Goal: Information Seeking & Learning: Learn about a topic

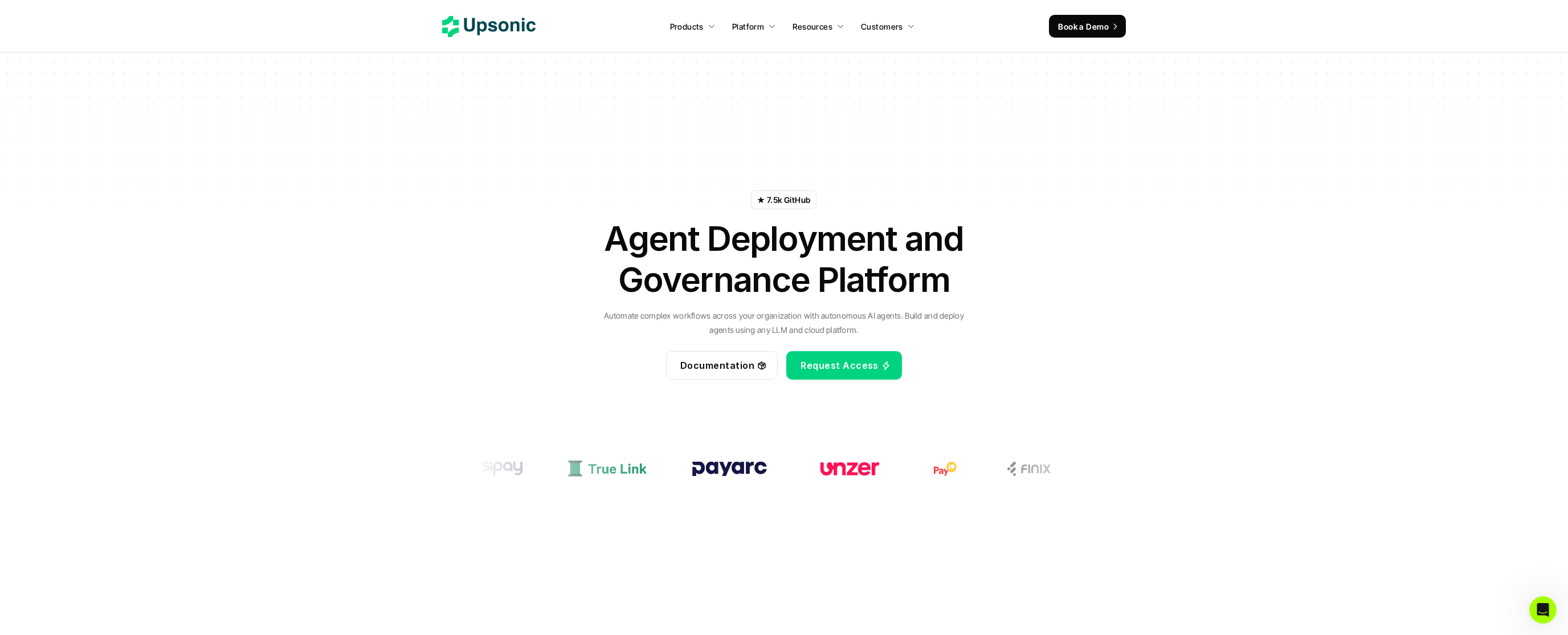
click at [76, 84] on div at bounding box center [784, 114] width 1568 height 228
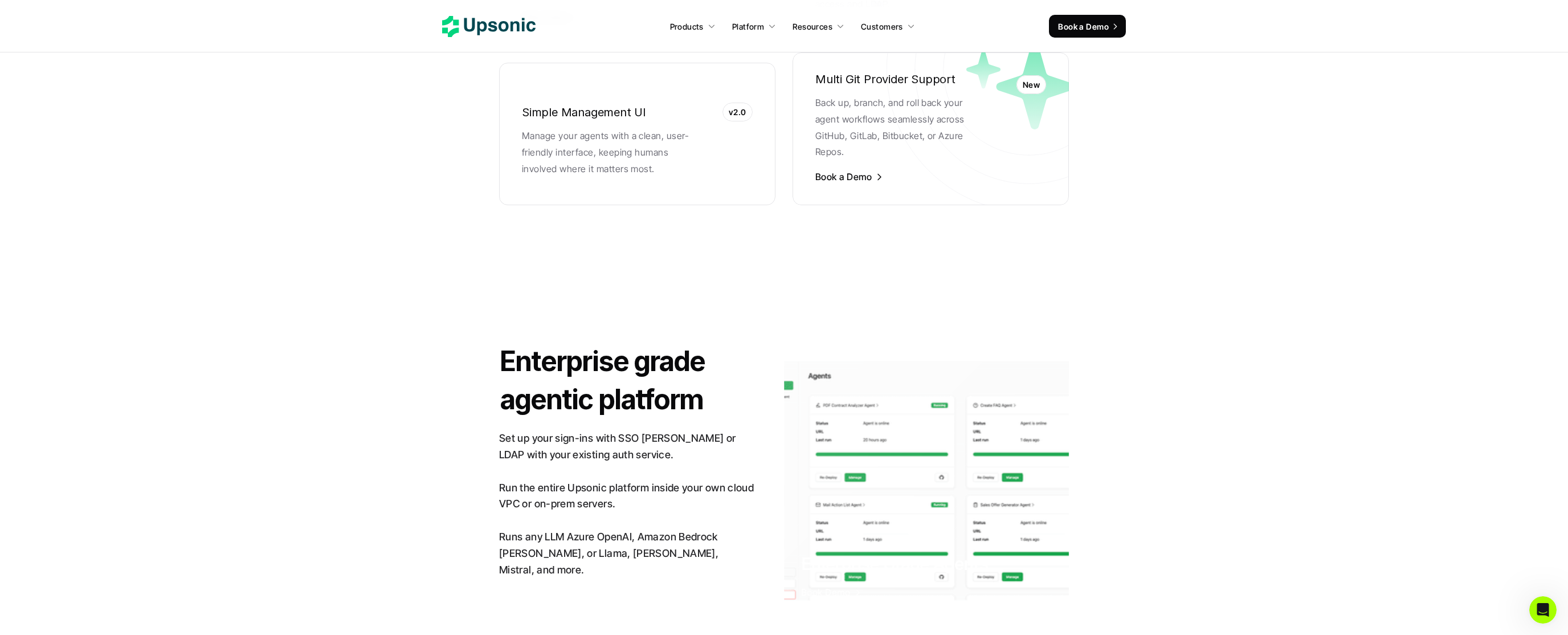
scroll to position [2601, 0]
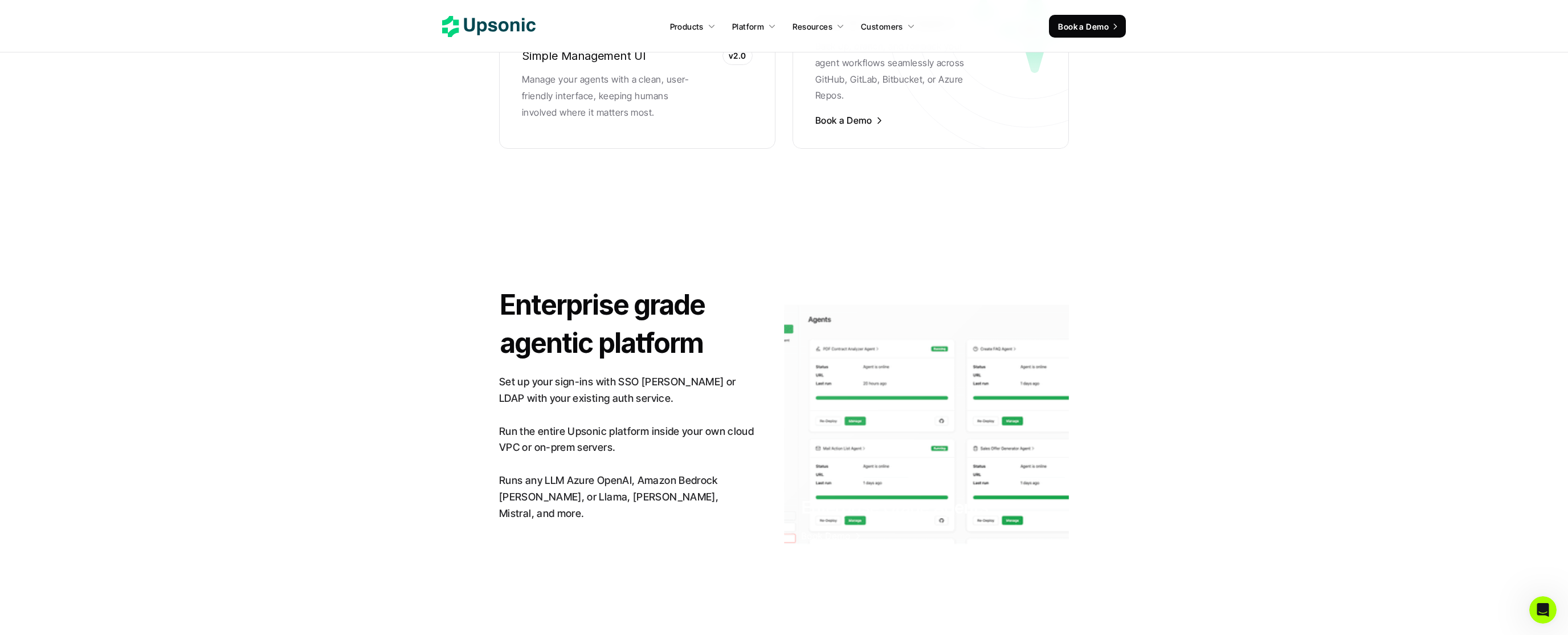
click at [76, 84] on section "Fast Collaboration Trackable Iterate in hours. Deploy with confidence. Easily i…" at bounding box center [784, 8] width 1523 height 373
click at [101, 92] on section "Fast Collaboration Trackable Iterate in hours. Deploy with confidence. Easily i…" at bounding box center [784, 8] width 1523 height 373
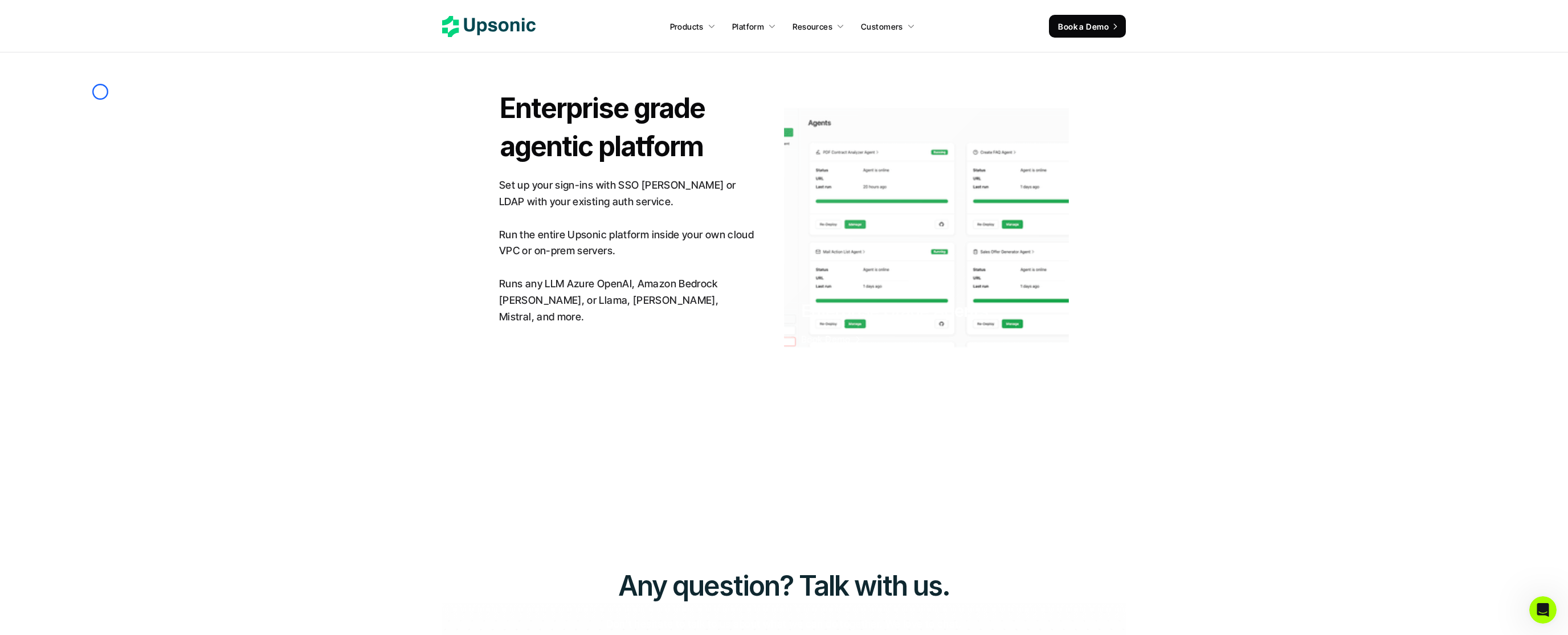
scroll to position [2819, 0]
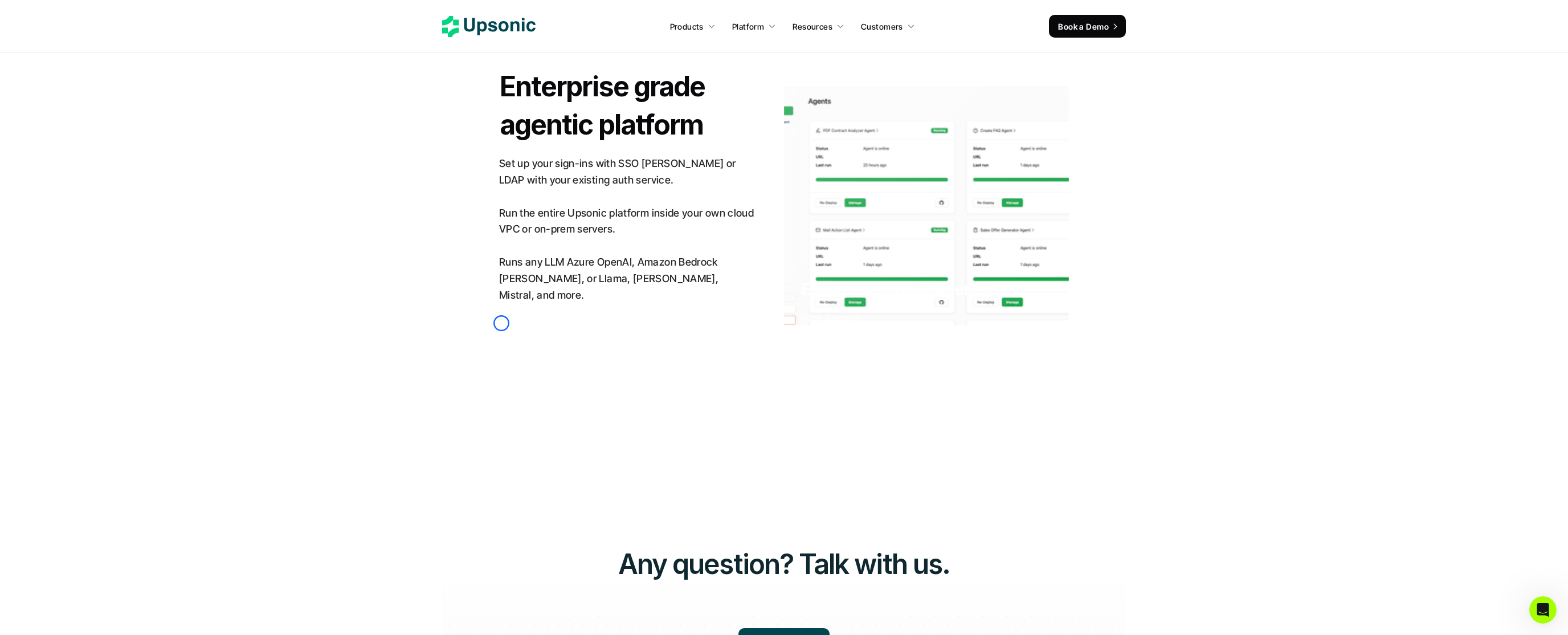
click at [502, 323] on link "Book a Demo" at bounding box center [550, 333] width 102 height 28
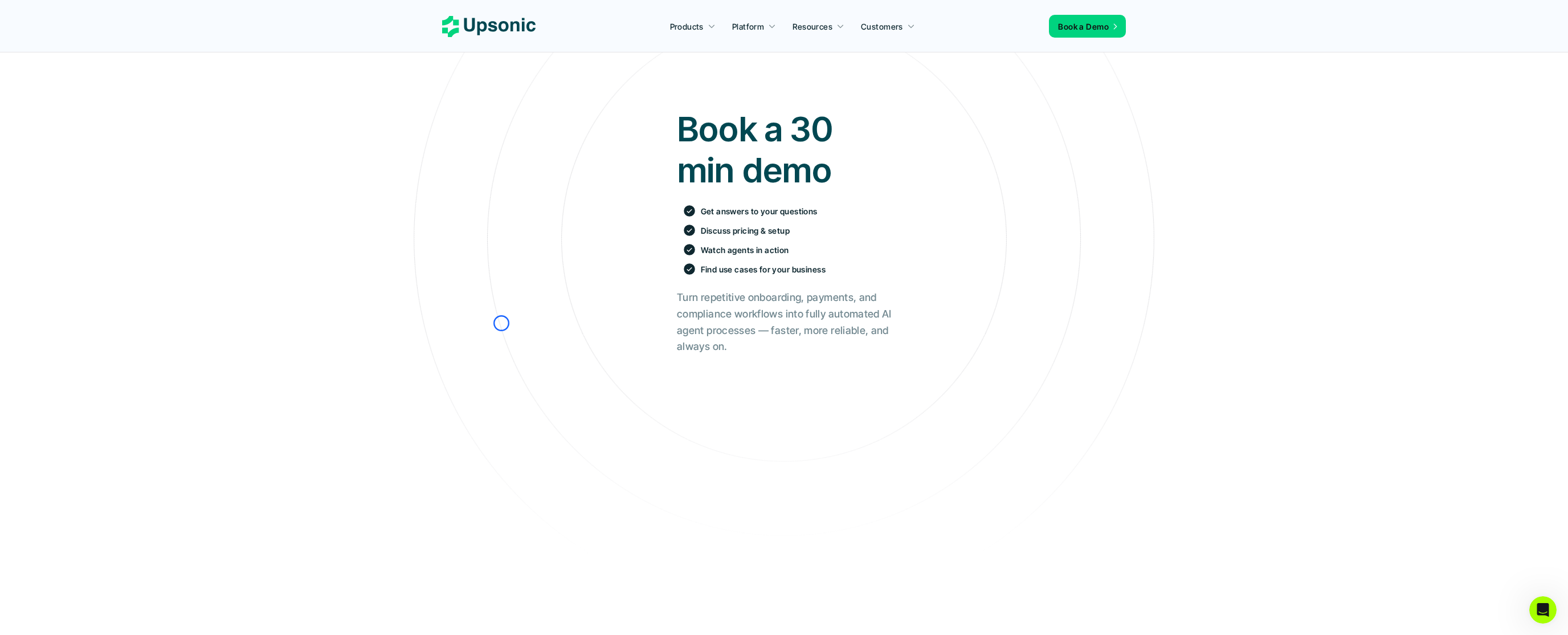
click at [85, 103] on div "Book a 30 min demo Get answers to your questions Discuss pricing & setup Watch …" at bounding box center [784, 487] width 1551 height 794
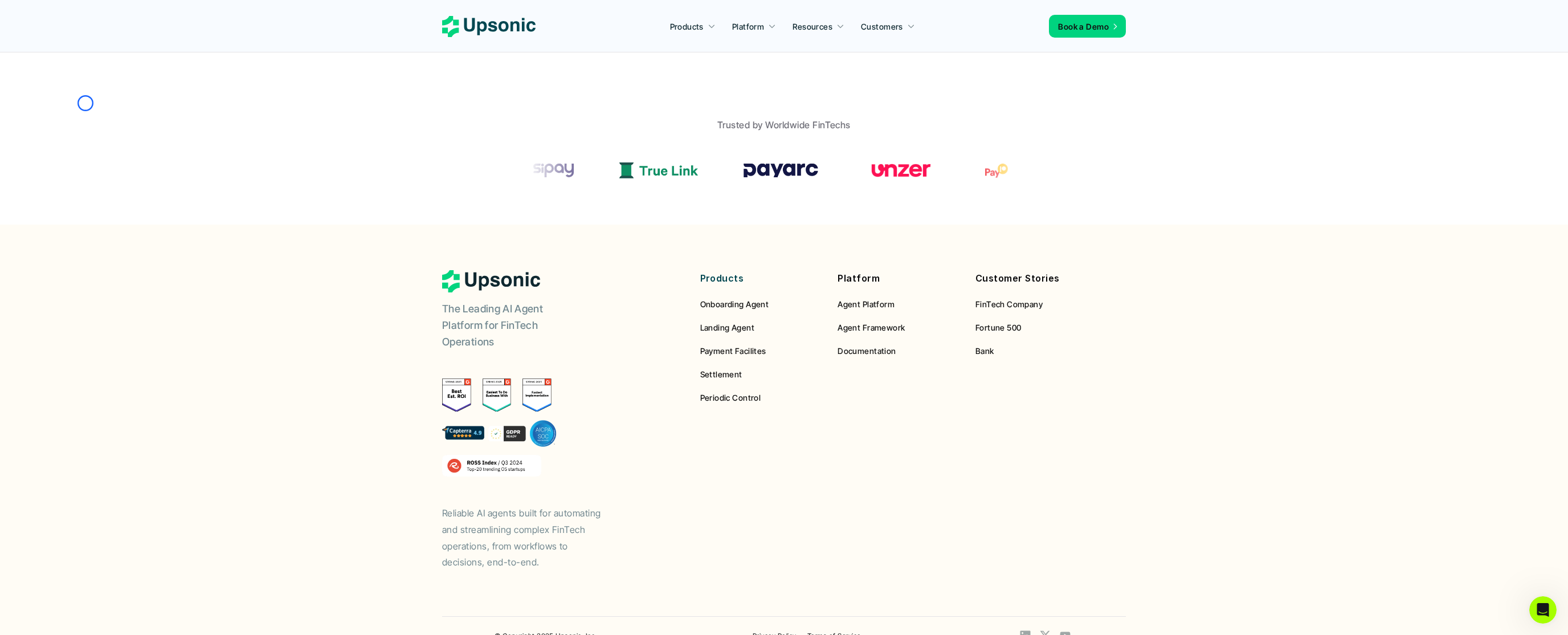
scroll to position [689, 0]
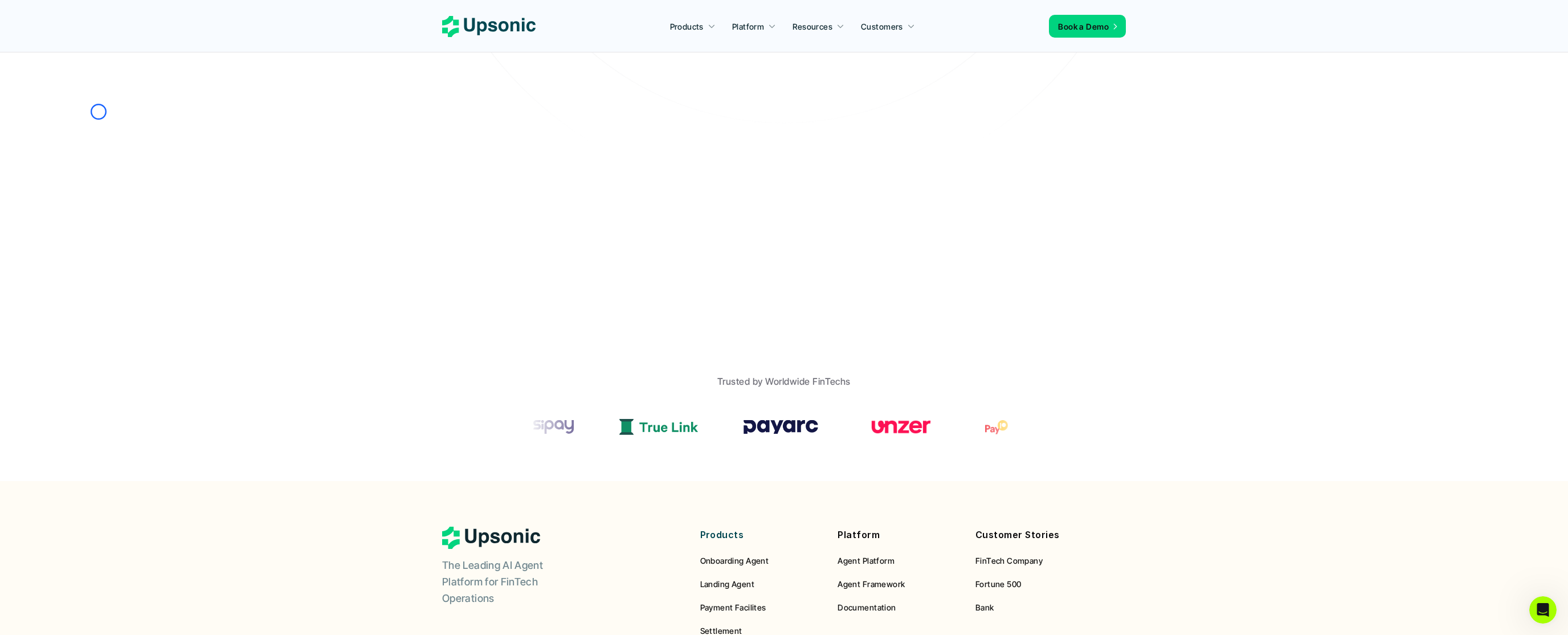
scroll to position [397, 0]
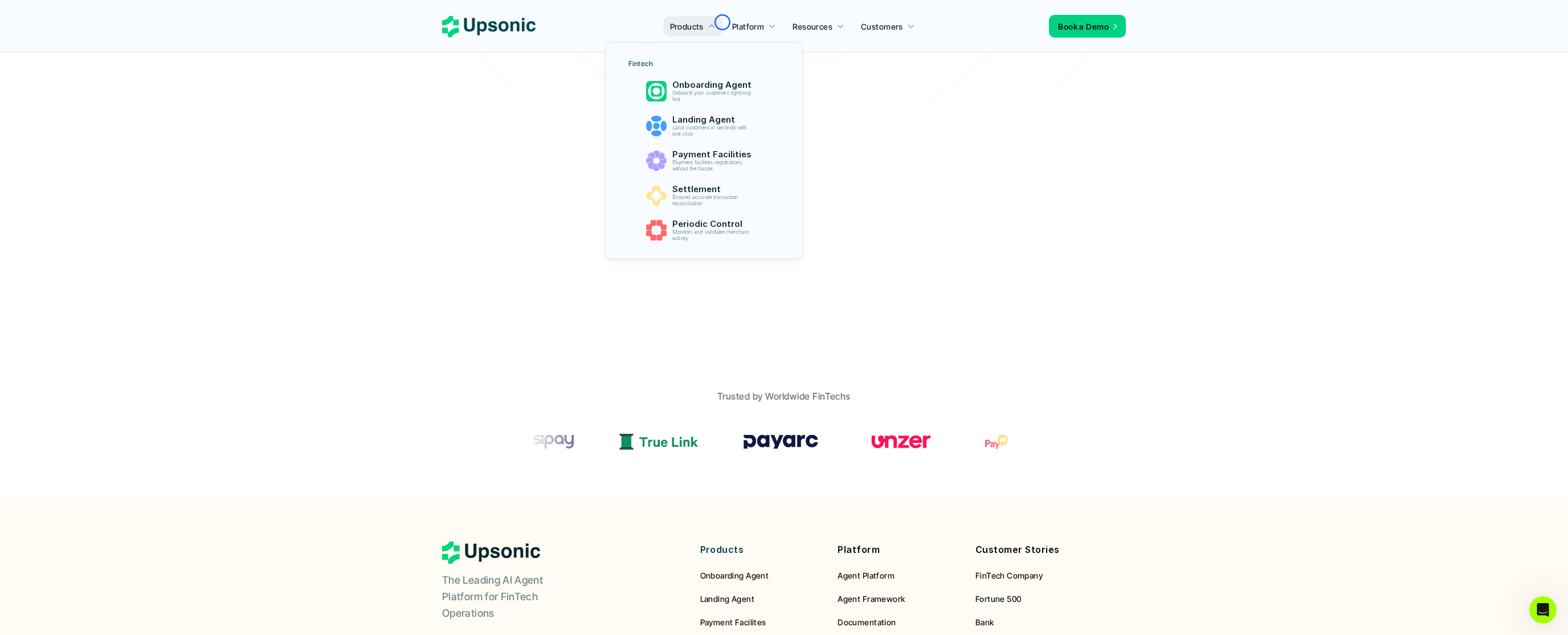
click at [722, 22] on link "Products" at bounding box center [692, 26] width 59 height 20
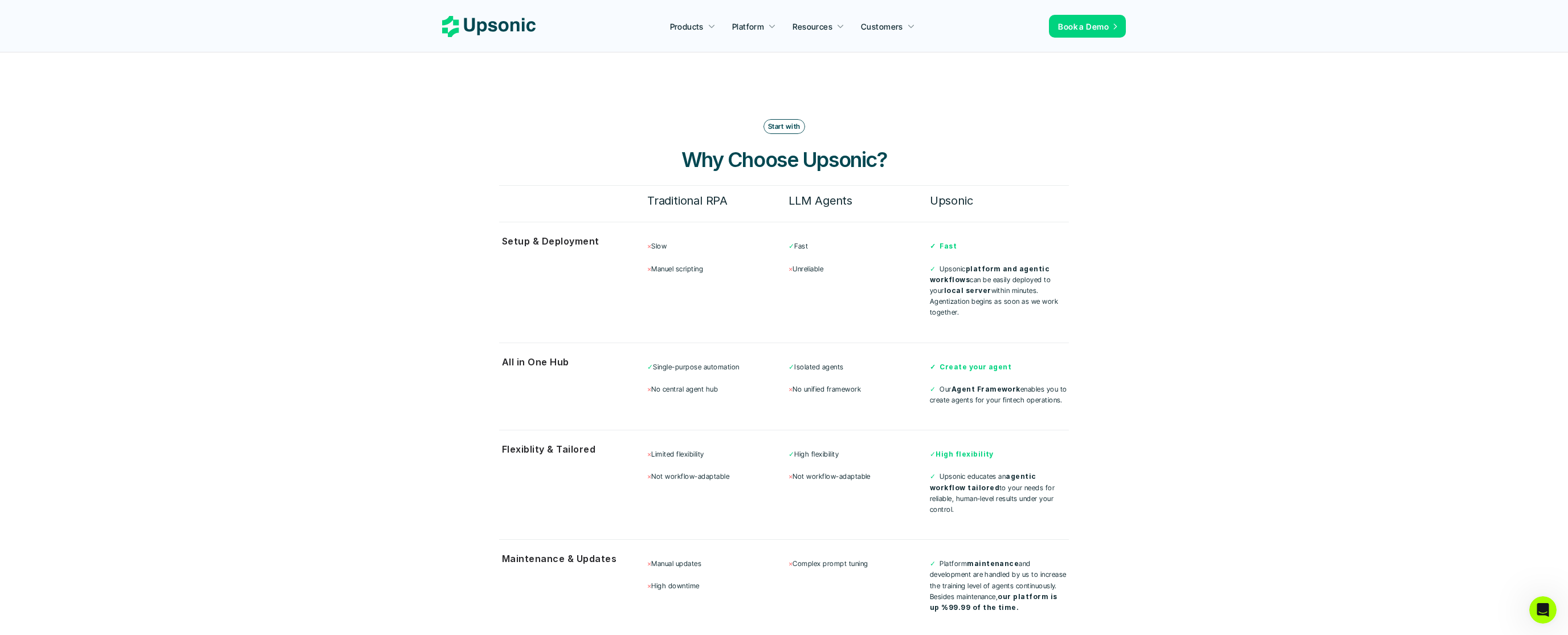
scroll to position [2948, 0]
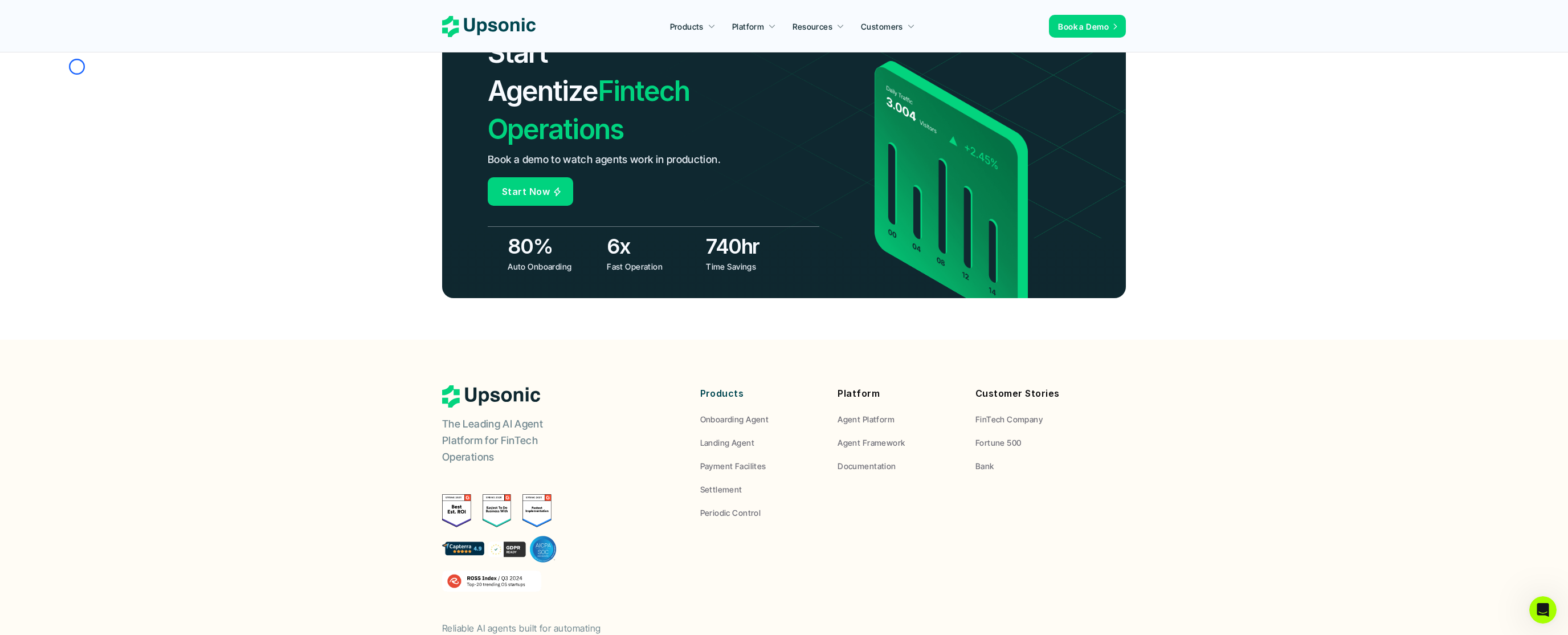
scroll to position [4111, 0]
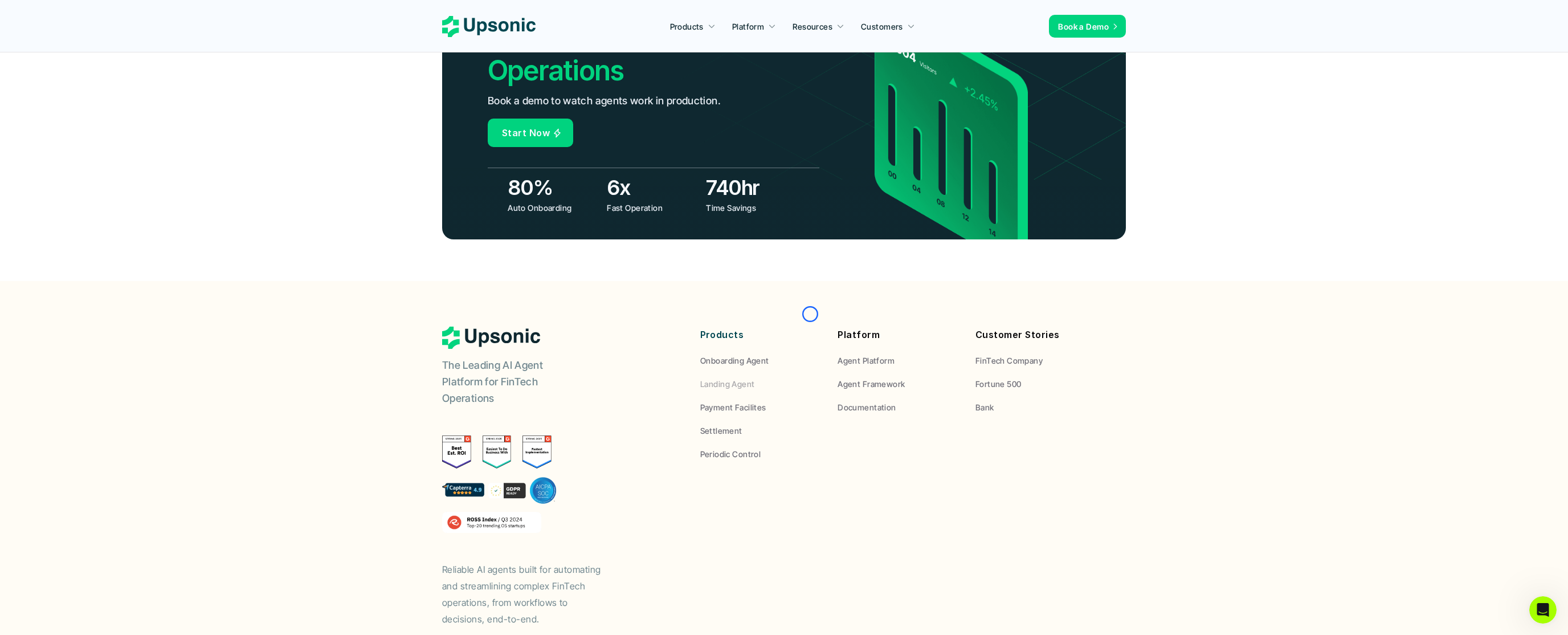
click at [810, 378] on link "Landing Agent" at bounding box center [760, 384] width 121 height 12
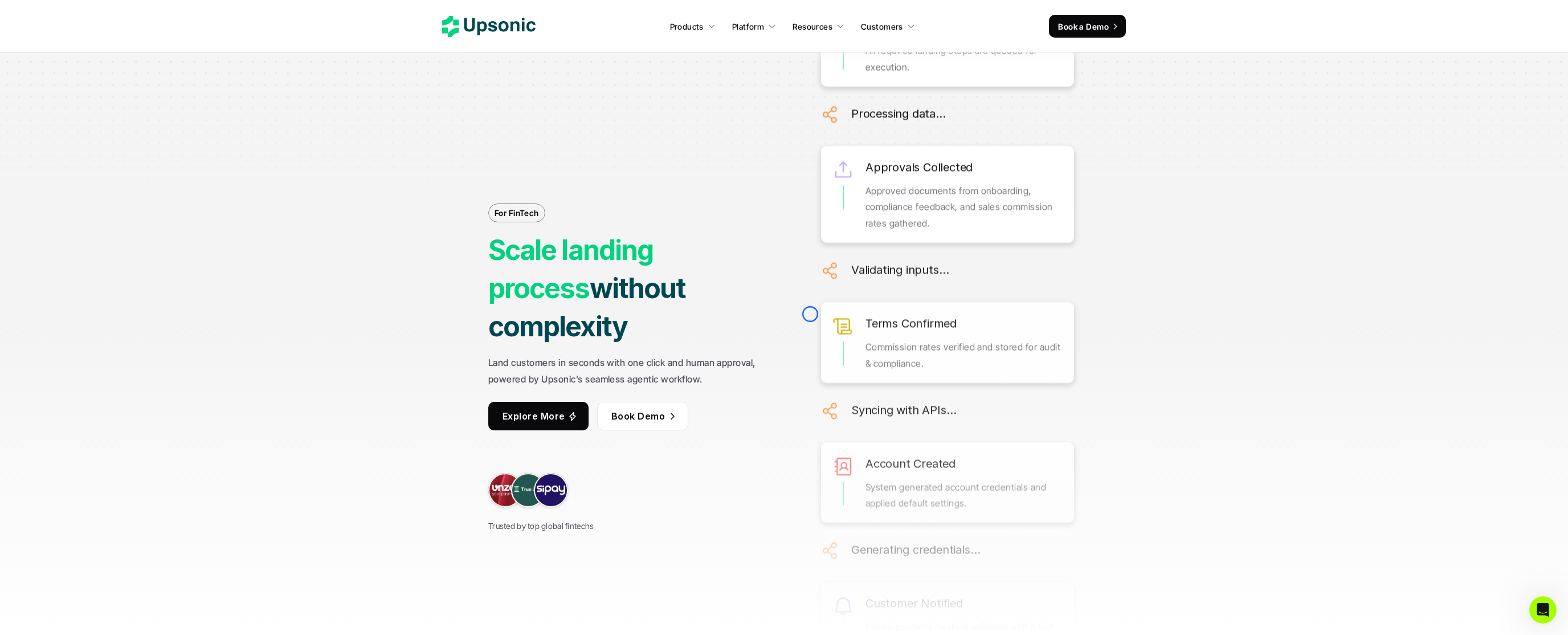
click at [99, 77] on div at bounding box center [784, 114] width 1568 height 228
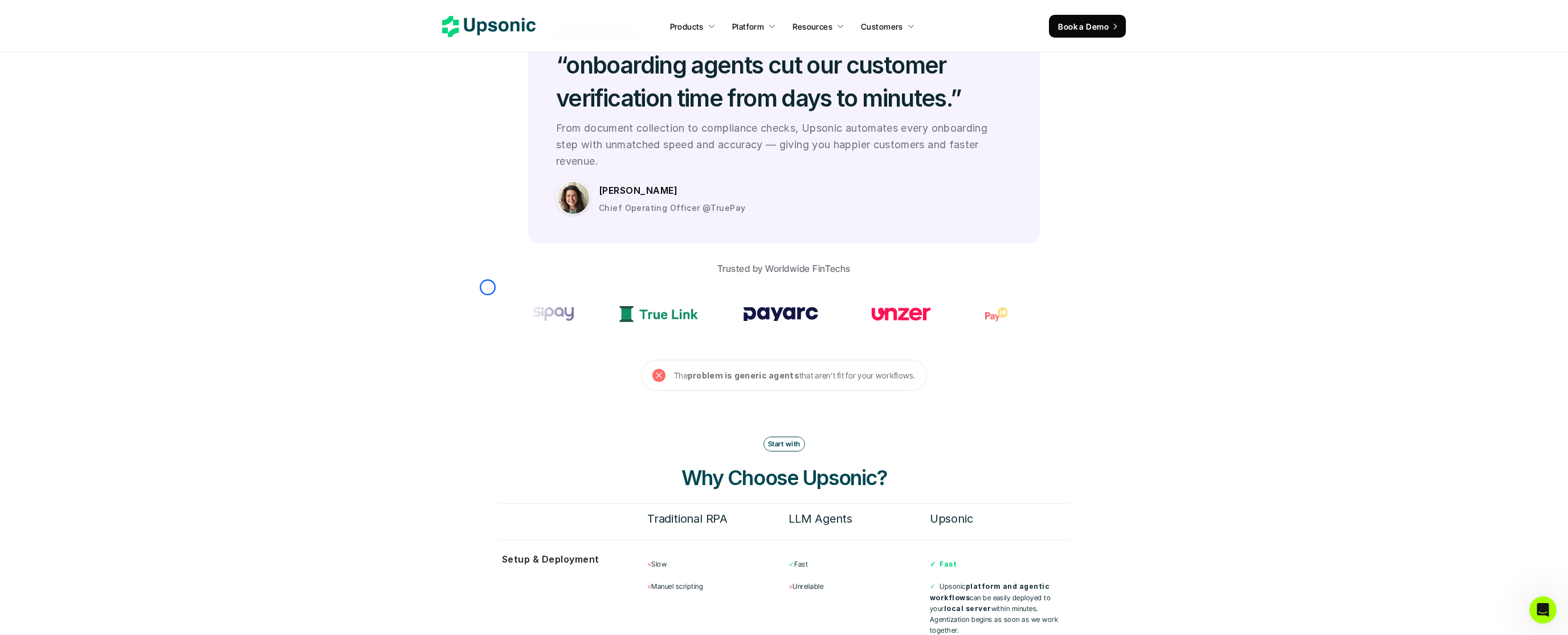
scroll to position [3346, 0]
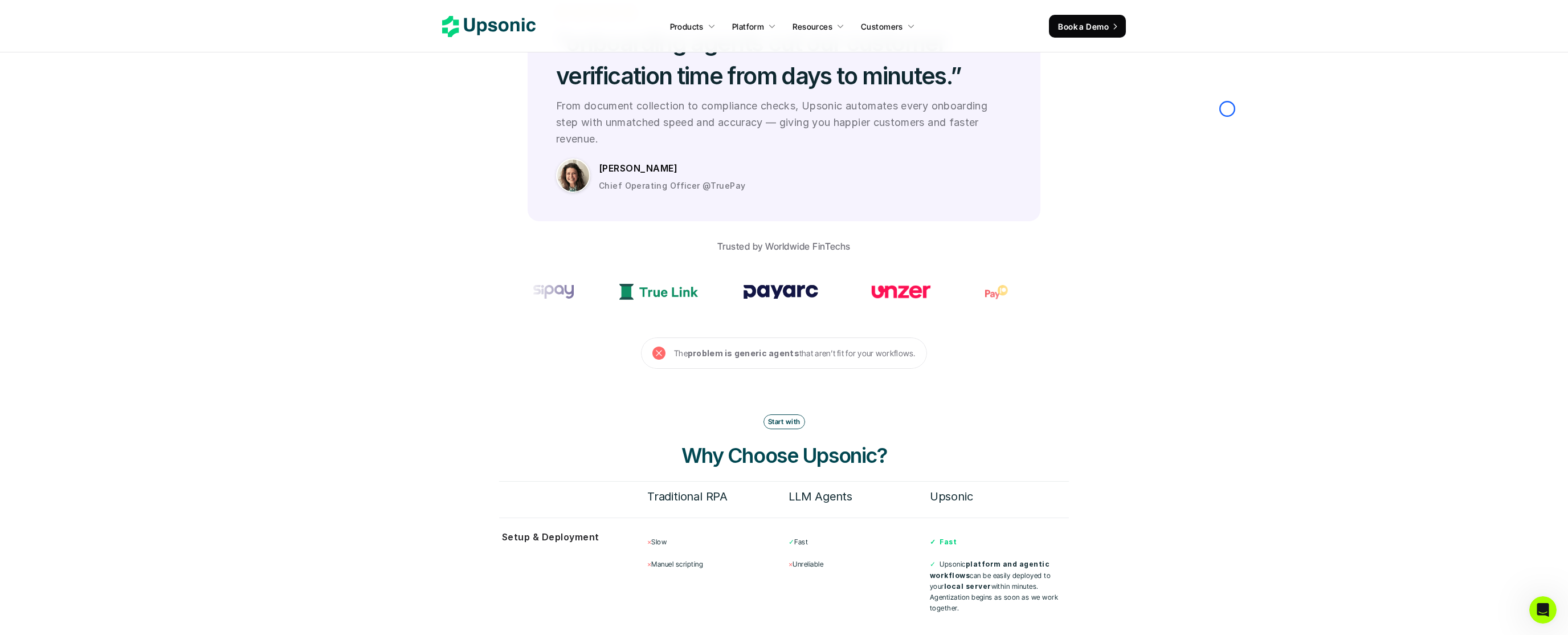
click at [99, 77] on section "Proven ROI Redefine Onboarding Trusted by FinTech and AI Leaders “onboarding ag…" at bounding box center [784, 111] width 1568 height 514
click at [110, 59] on section "Proven ROI Redefine Onboarding Trusted by FinTech and AI Leaders “onboarding ag…" at bounding box center [784, 111] width 1568 height 514
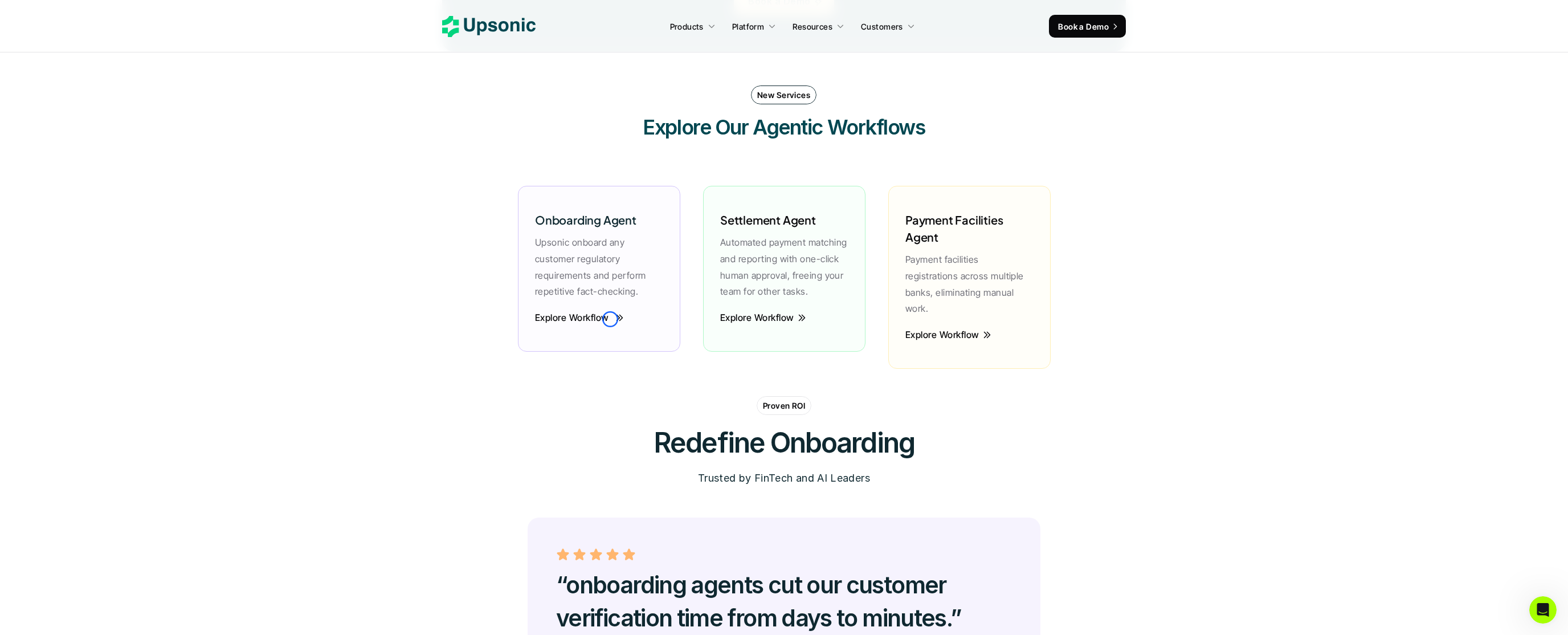
click at [610, 319] on link "Explore Workflow" at bounding box center [579, 317] width 89 height 16
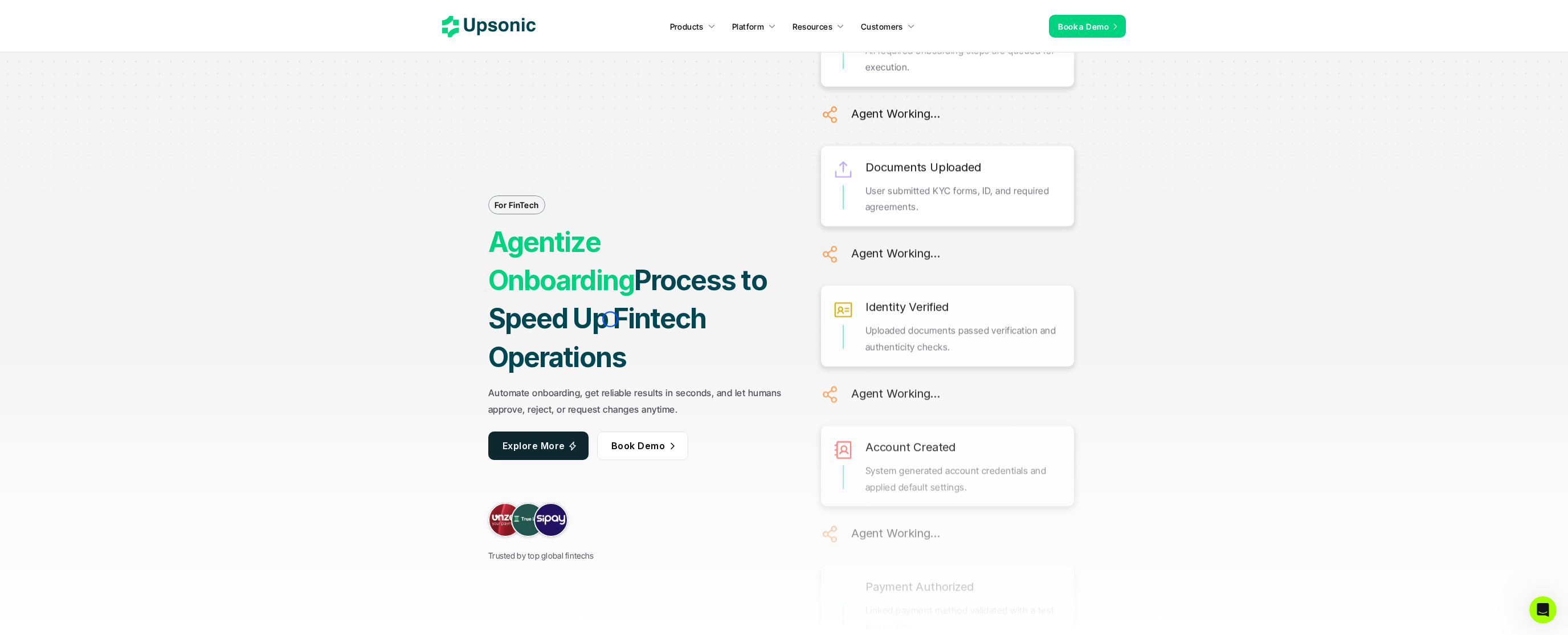
click at [610, 319] on h1 "Agentize Onboarding Process to Speed Up Fintech Operations" at bounding box center [638, 299] width 300 height 154
click at [113, 75] on div at bounding box center [784, 114] width 1568 height 228
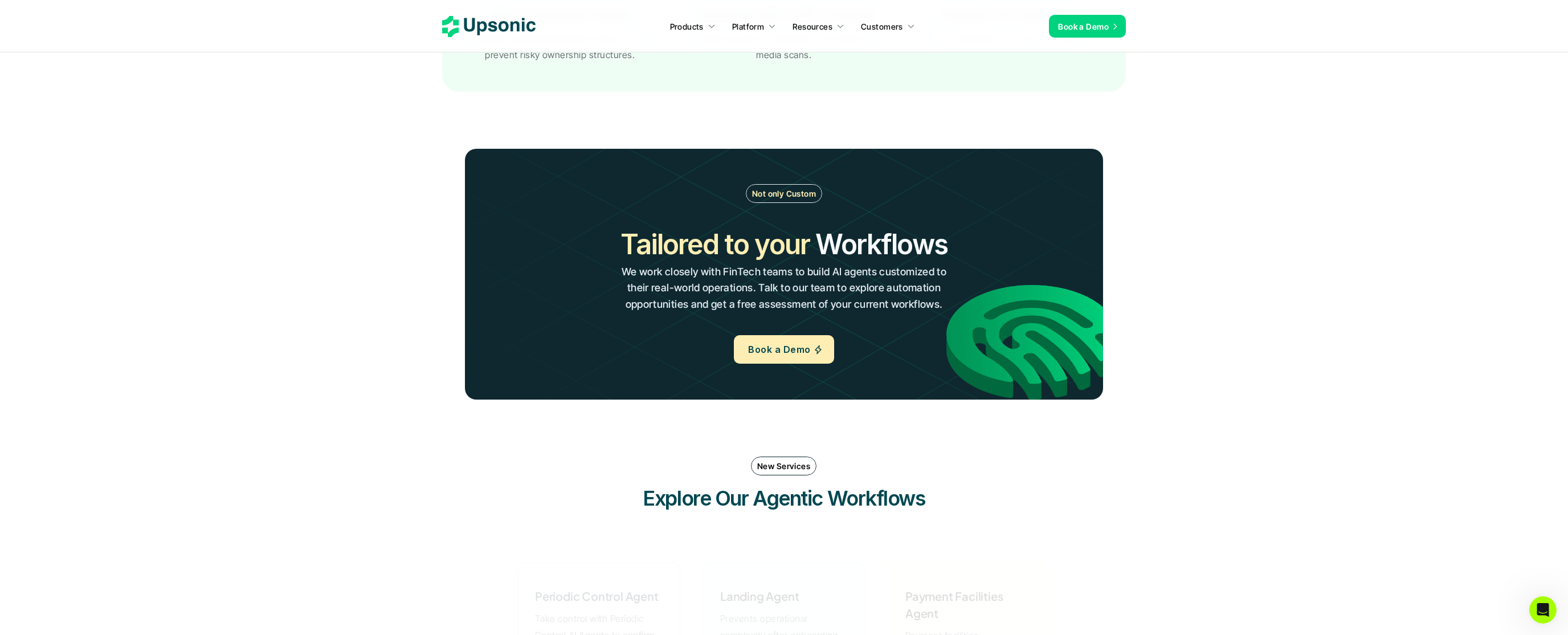
scroll to position [2531, 0]
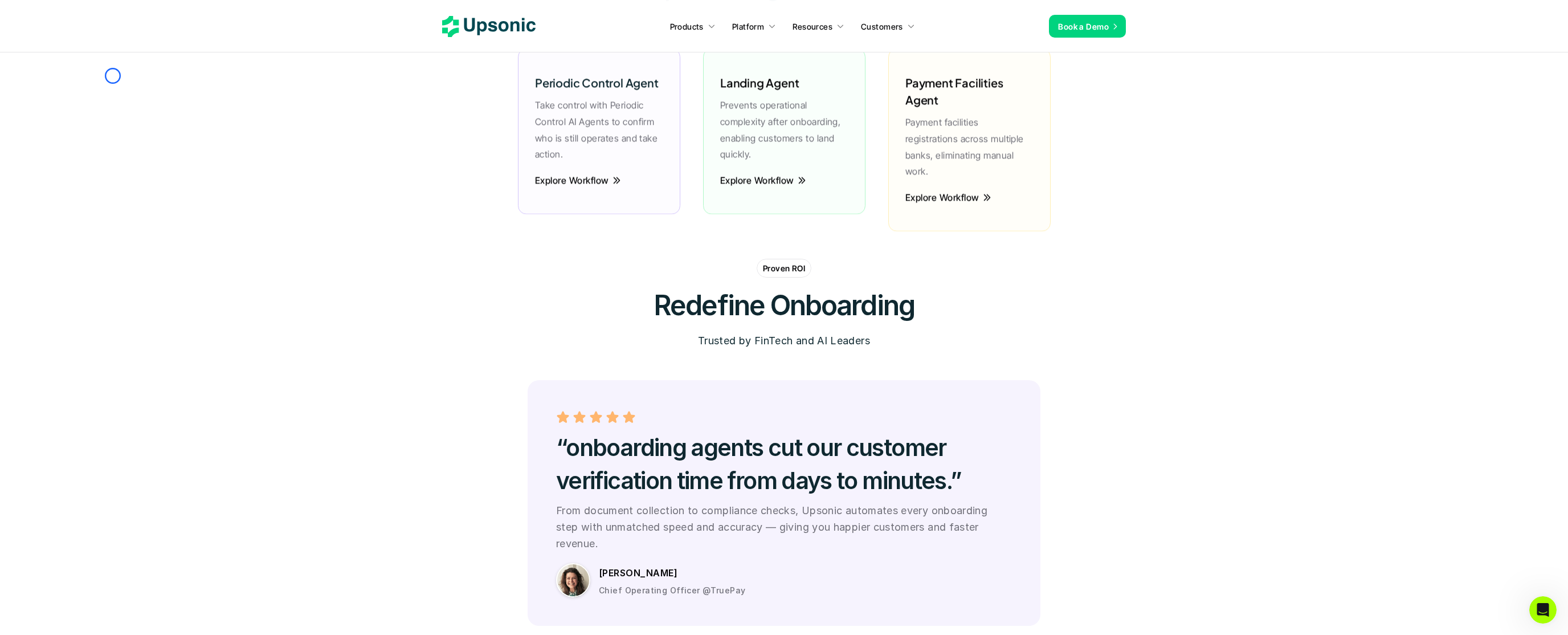
click at [113, 75] on section "New Services Explore Our Agentic Workflows Periodic Control Agent Take control …" at bounding box center [784, 98] width 1568 height 322
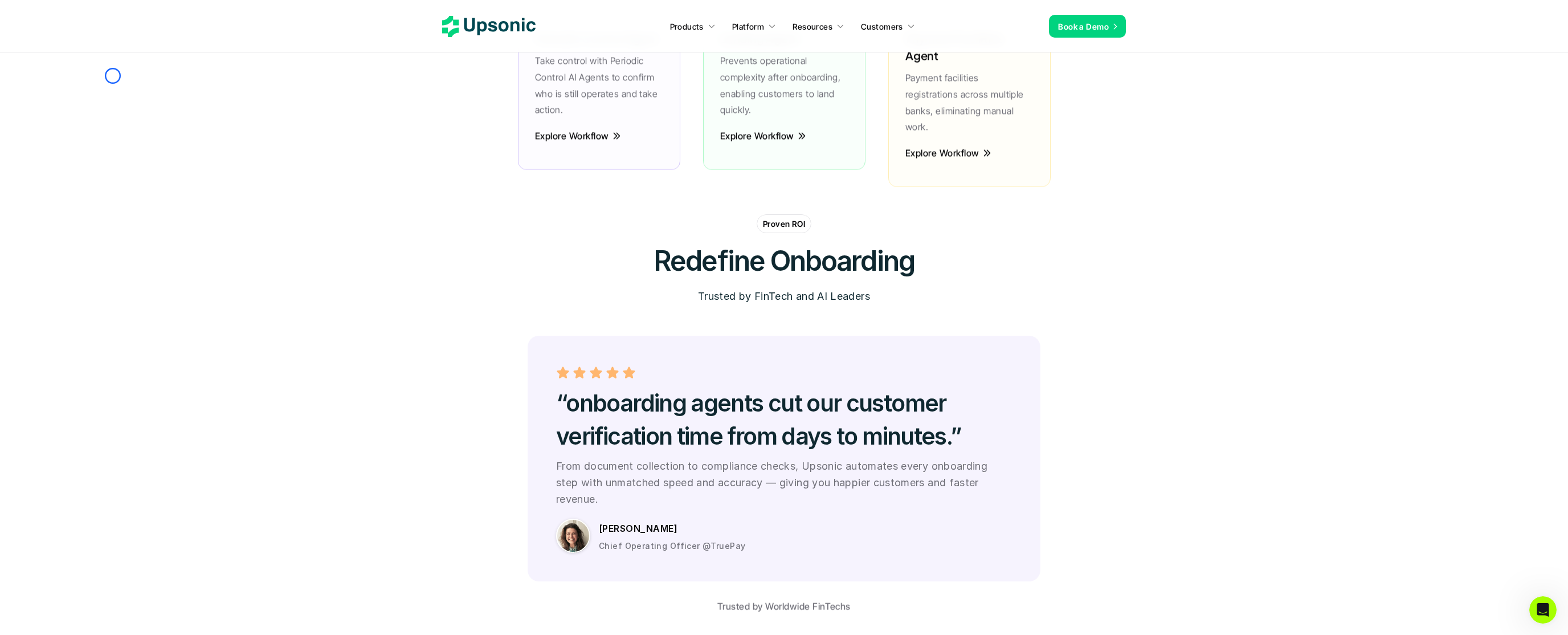
scroll to position [2839, 0]
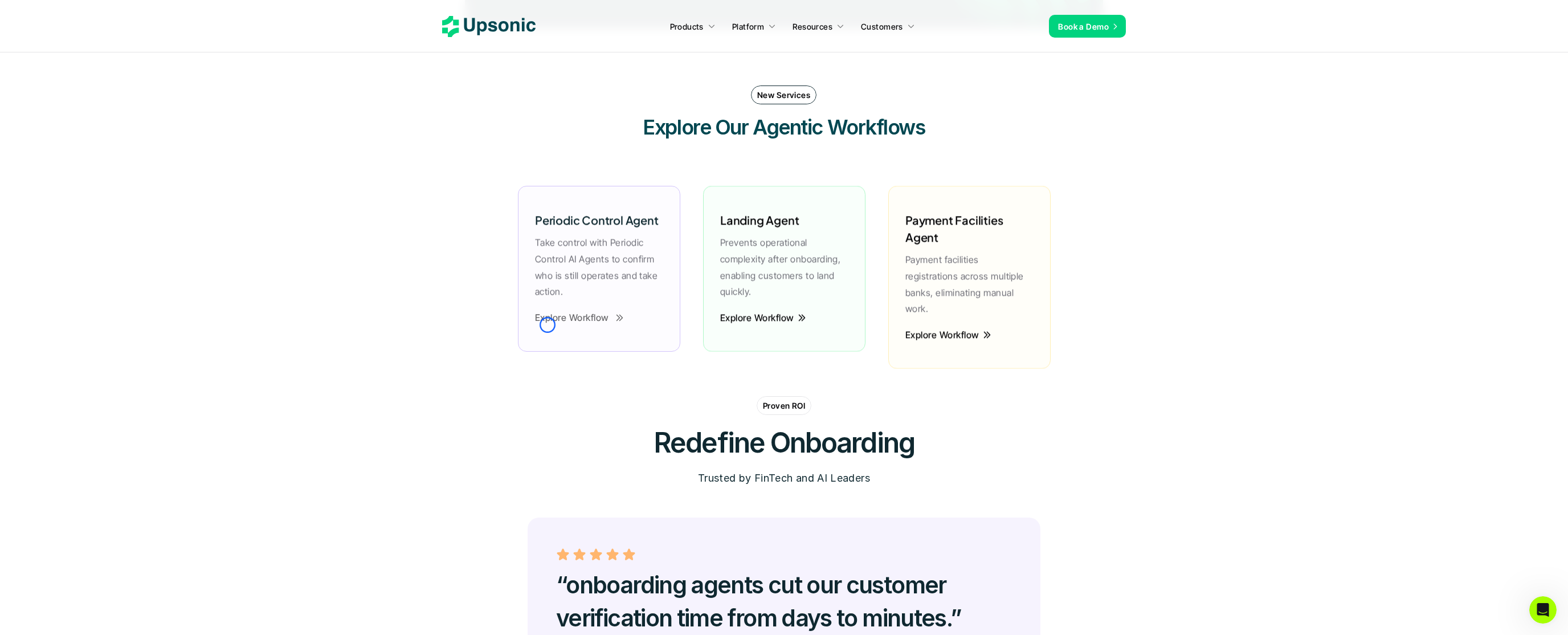
click at [547, 325] on p "Explore Workflow" at bounding box center [571, 317] width 74 height 16
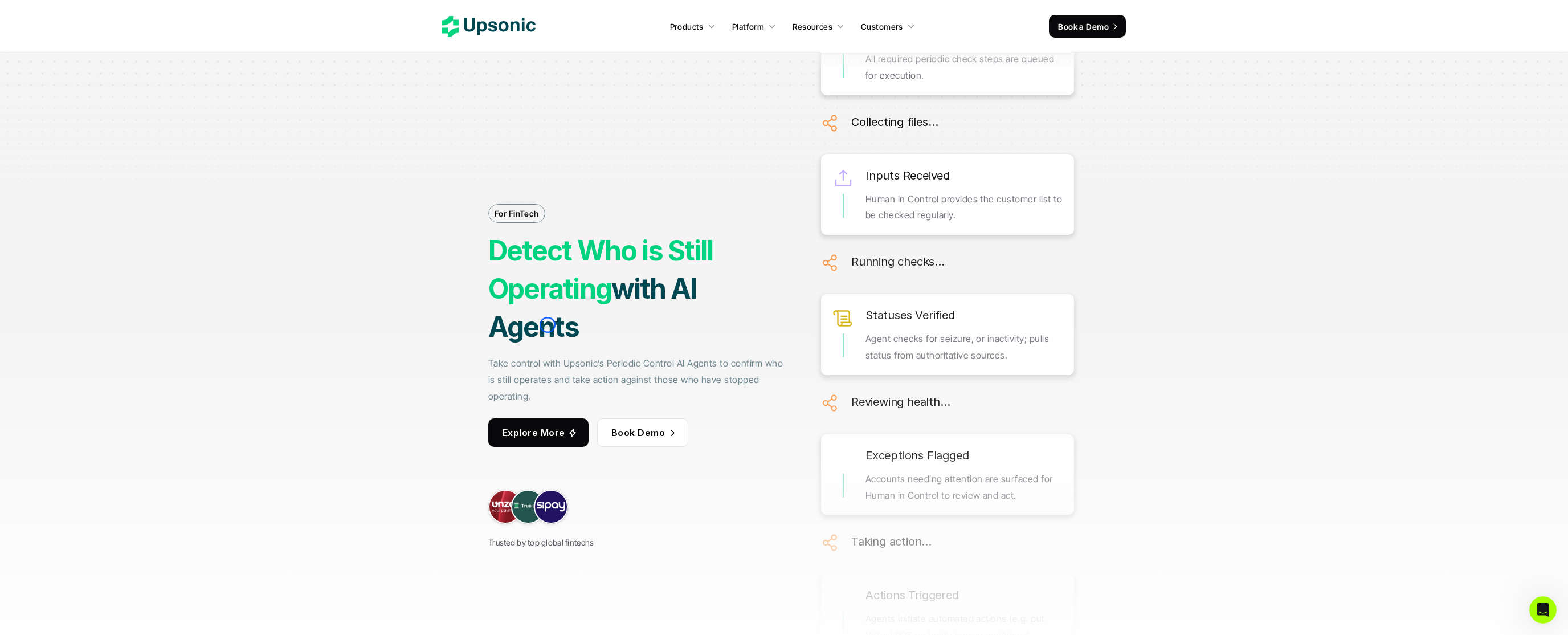
click at [547, 325] on strong "with AI Agents" at bounding box center [595, 307] width 213 height 72
click at [80, 69] on div at bounding box center [784, 114] width 1568 height 228
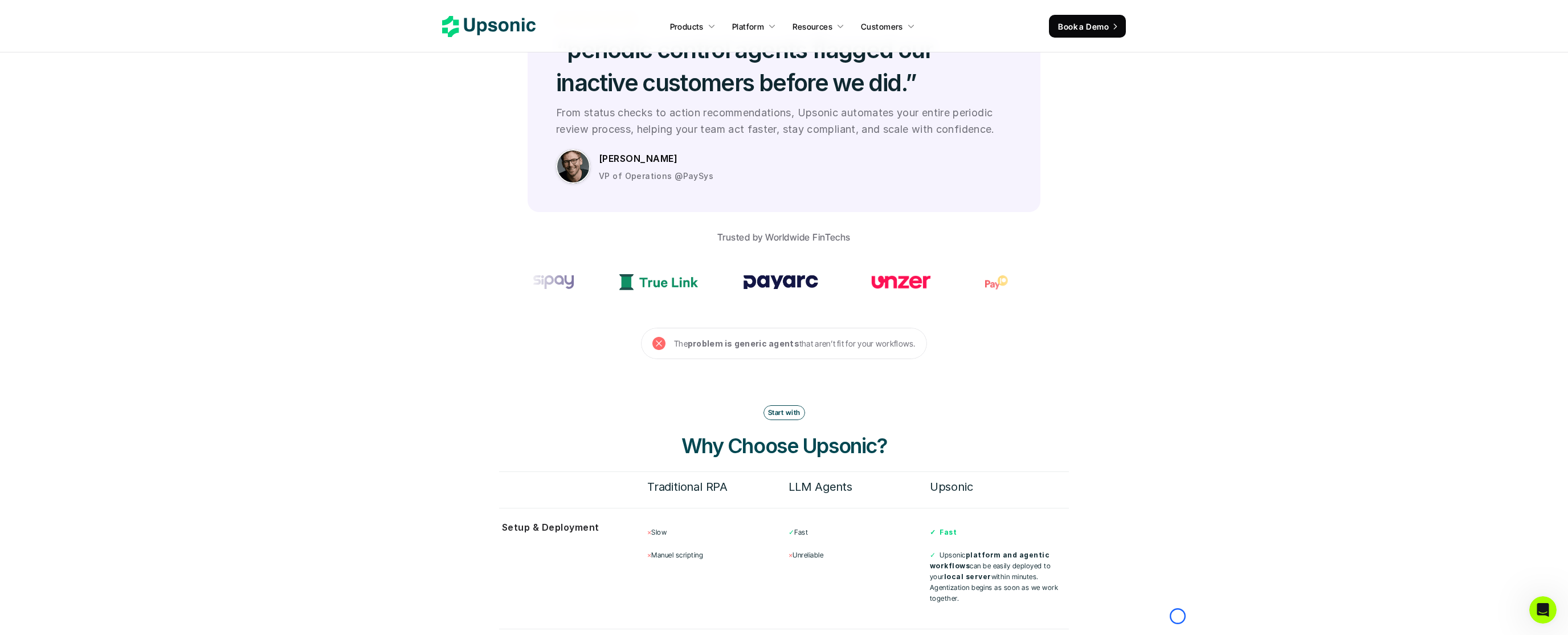
scroll to position [3433, 0]
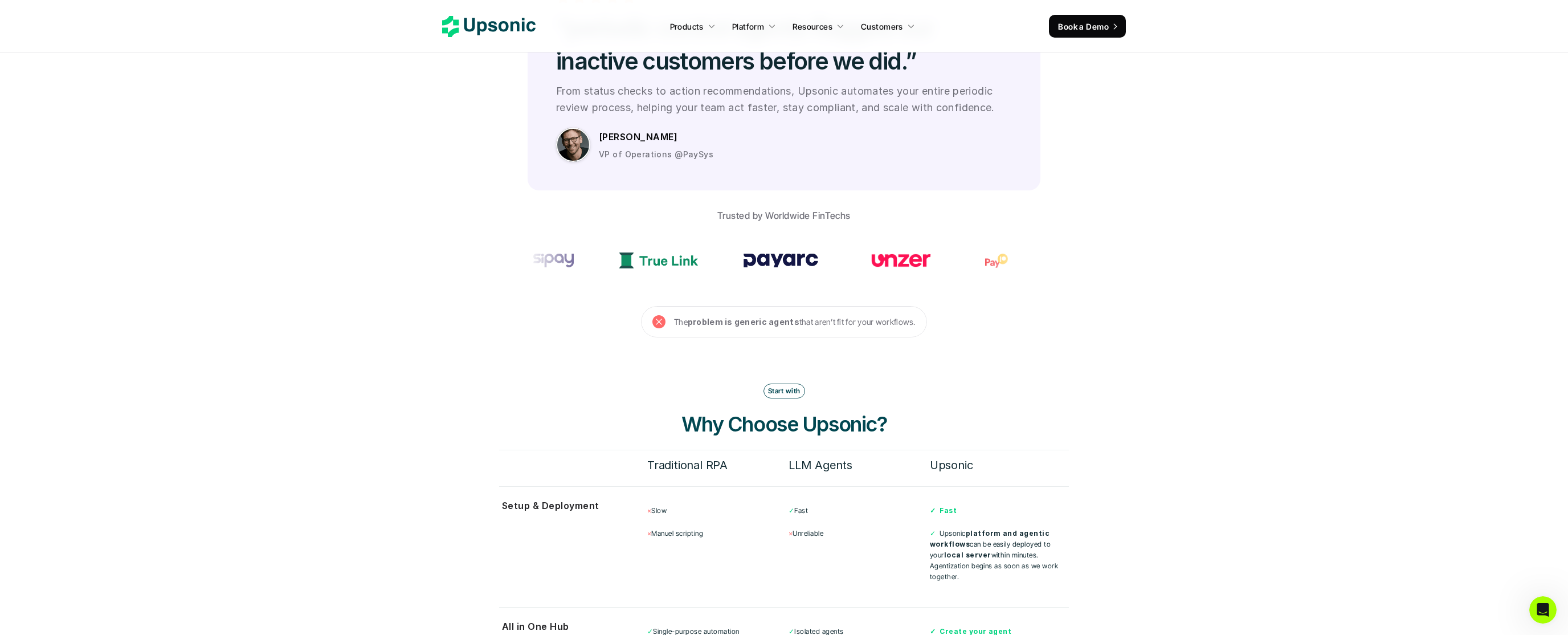
click at [80, 69] on section "Proven ROI Redefine Periodic Control Trusted by [PERSON_NAME] and AI Leaders “p…" at bounding box center [784, 88] width 1568 height 498
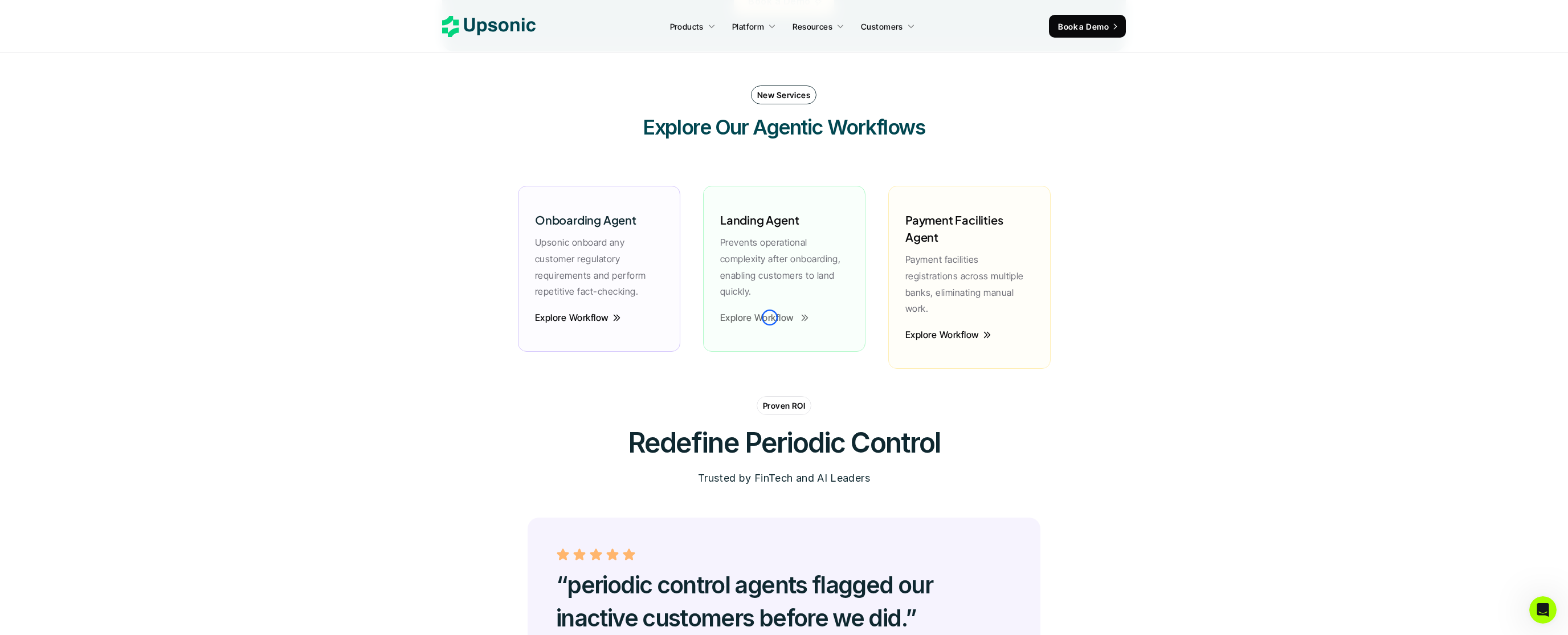
click at [769, 317] on p "Explore Workflow" at bounding box center [757, 317] width 74 height 16
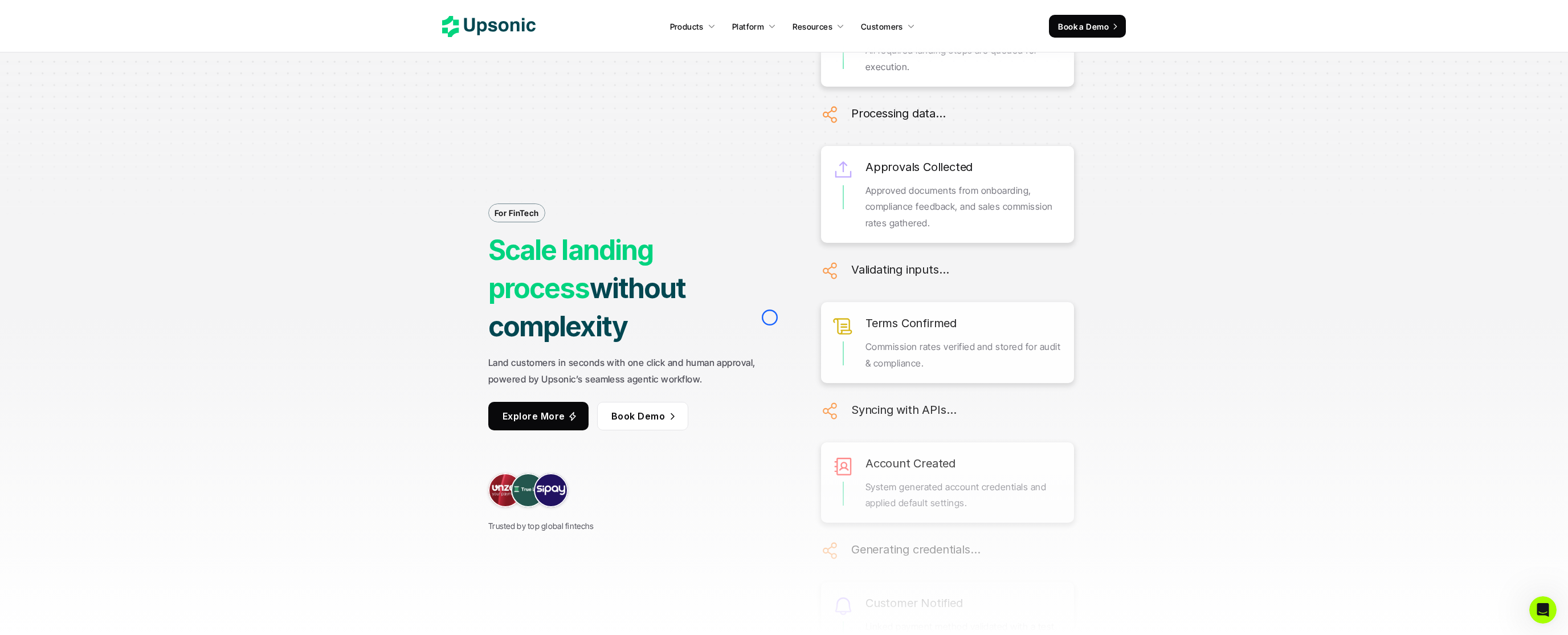
click at [769, 317] on h1 "Scale landing process without complexity" at bounding box center [638, 288] width 300 height 115
click at [72, 63] on div at bounding box center [784, 114] width 1568 height 228
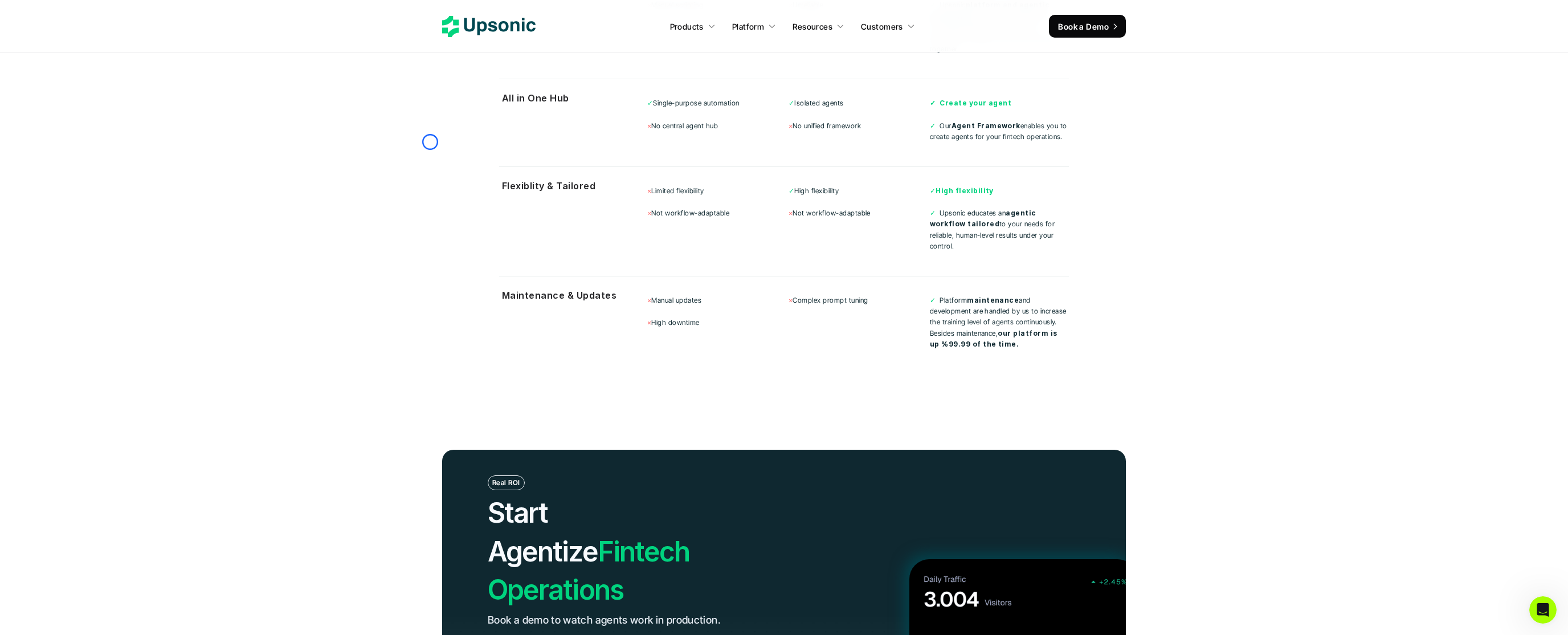
scroll to position [3942, 0]
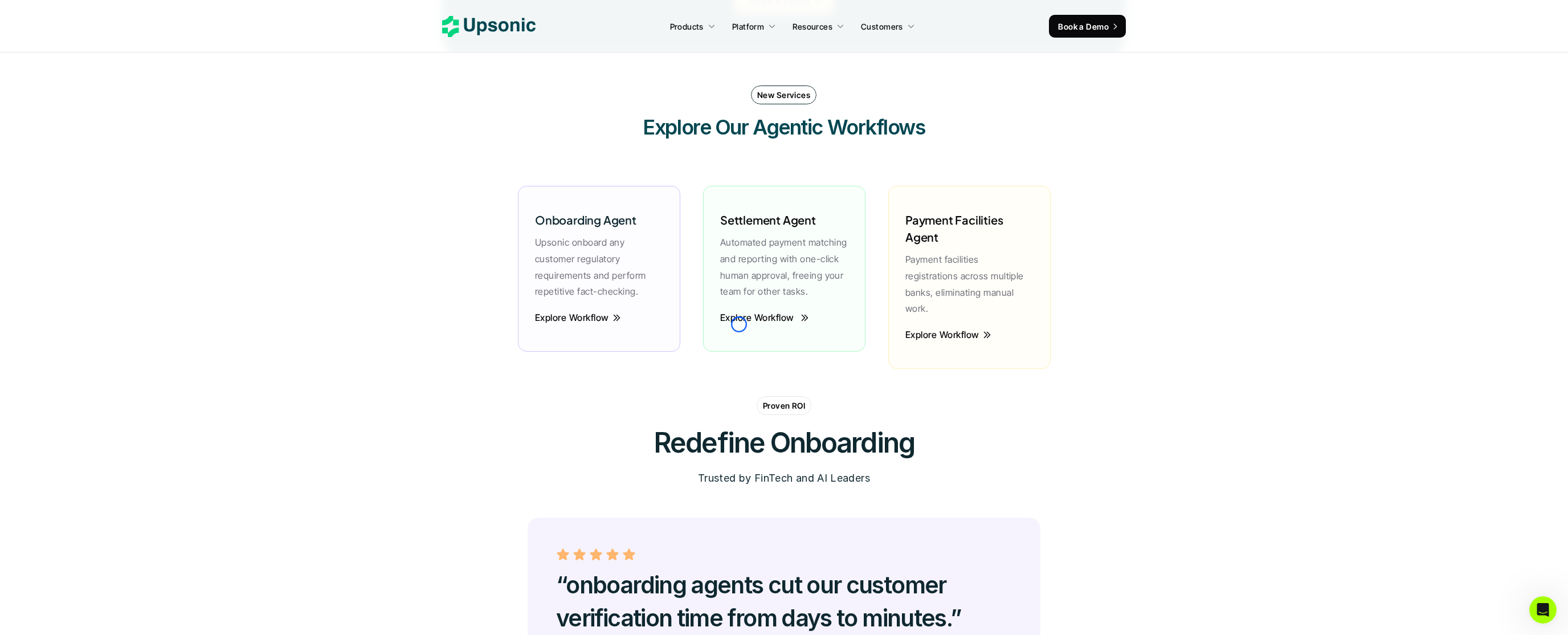
click at [739, 324] on p "Explore Workflow" at bounding box center [756, 317] width 74 height 16
